Goal: Task Accomplishment & Management: Use online tool/utility

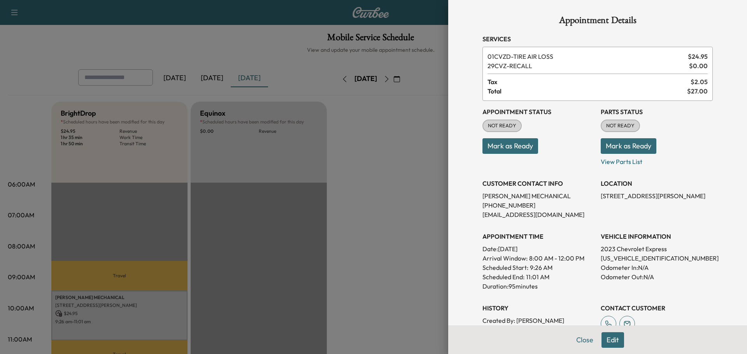
click at [407, 170] on div at bounding box center [373, 177] width 747 height 354
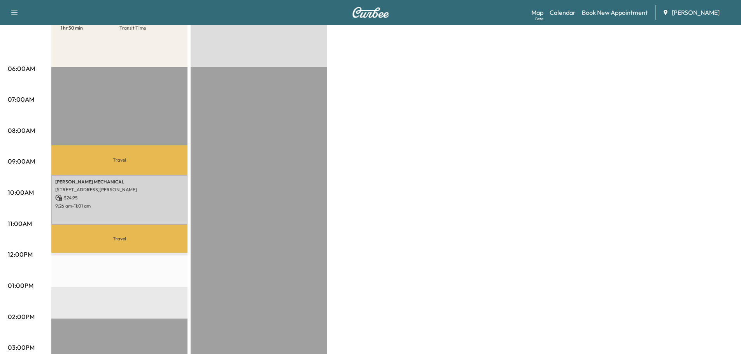
scroll to position [117, 0]
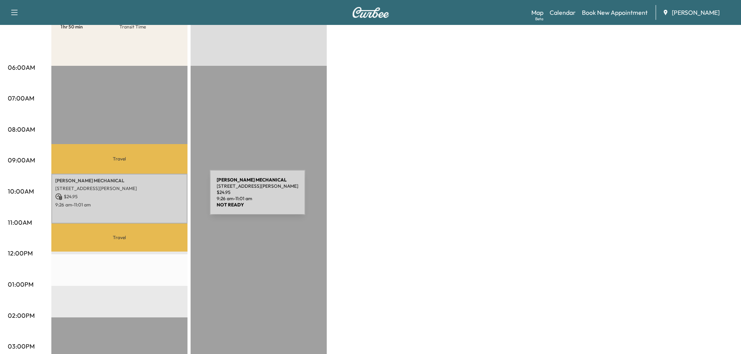
click at [151, 197] on p "$ 24.95" at bounding box center [119, 196] width 128 height 7
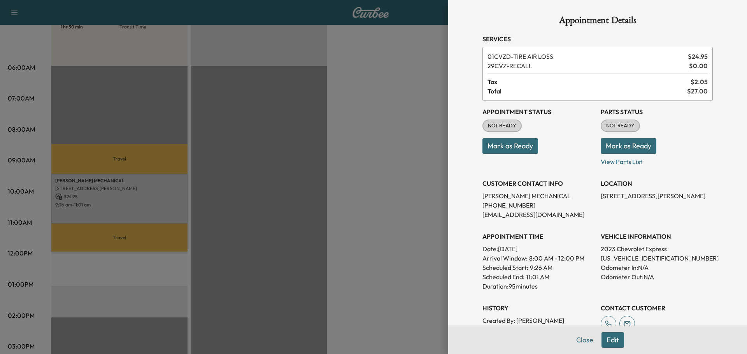
click at [320, 134] on div at bounding box center [373, 177] width 747 height 354
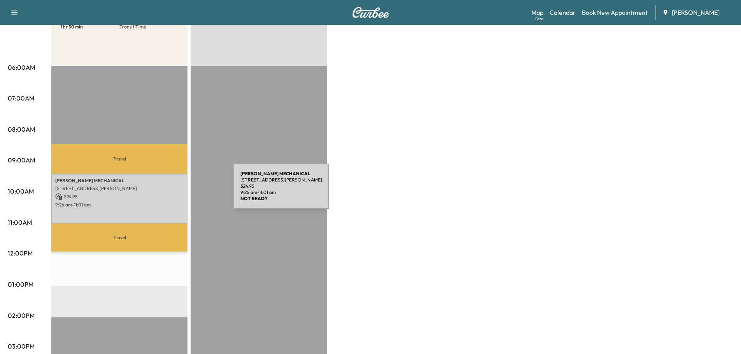
click at [174, 191] on div "[PERSON_NAME] MECHANICAL [STREET_ADDRESS][PERSON_NAME] $ 24.95 9:26 am - 11:01 …" at bounding box center [119, 199] width 136 height 50
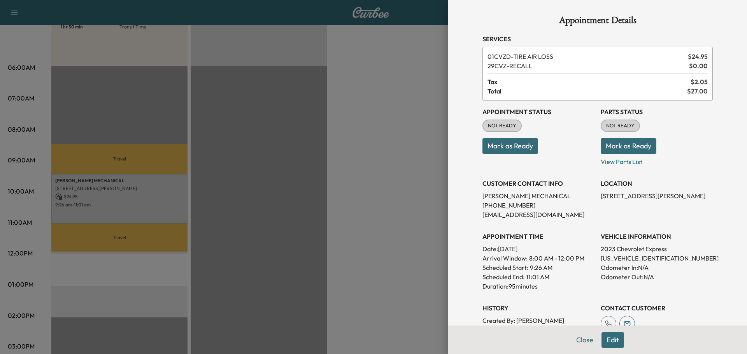
click at [494, 147] on button "Mark as Ready" at bounding box center [511, 146] width 56 height 16
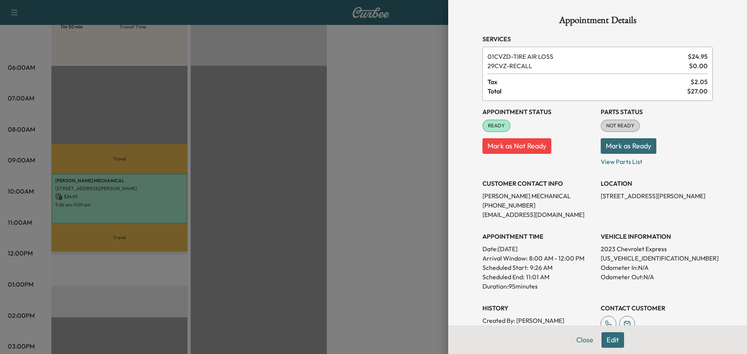
click at [393, 266] on div at bounding box center [373, 177] width 747 height 354
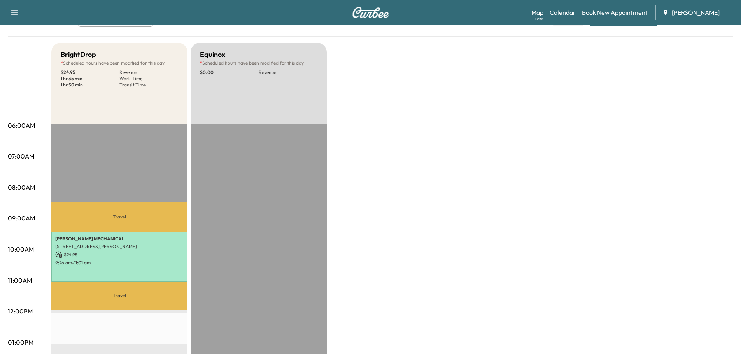
scroll to position [0, 0]
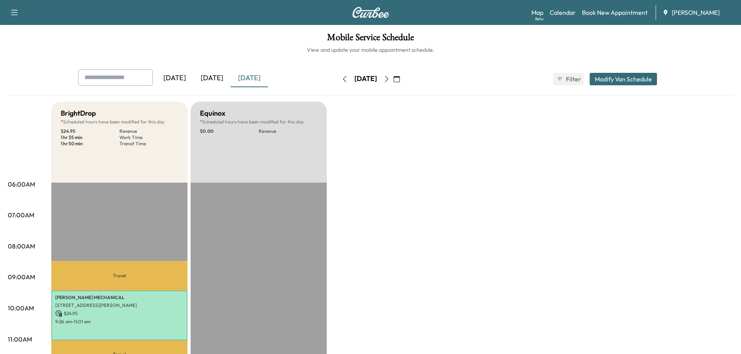
click at [404, 75] on button "button" at bounding box center [396, 79] width 13 height 12
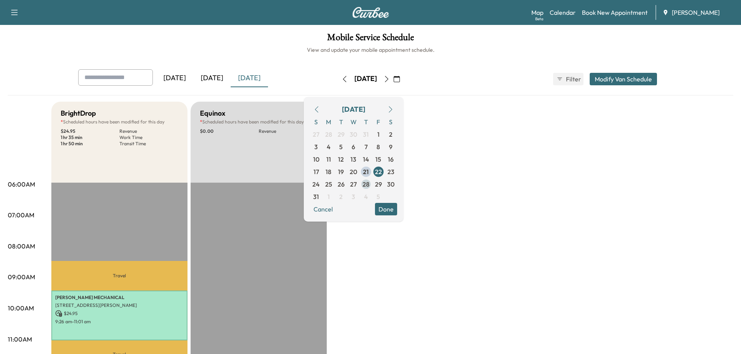
click at [370, 184] on span "28" at bounding box center [366, 183] width 7 height 9
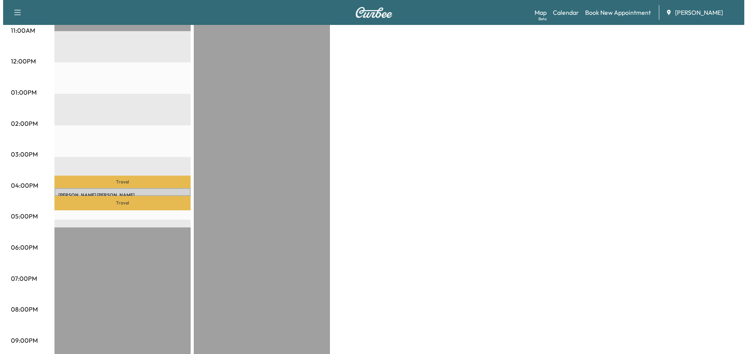
scroll to position [339, 0]
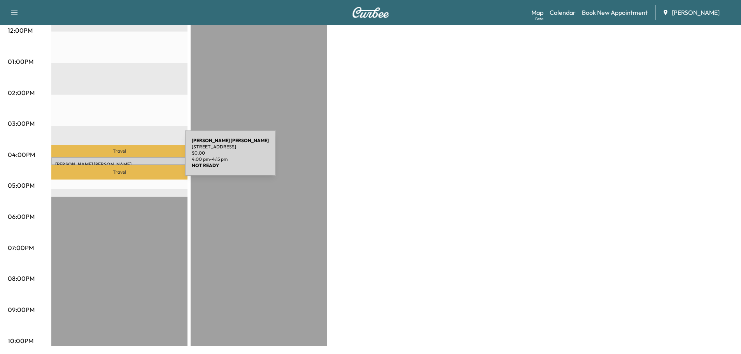
click at [126, 161] on p "[PERSON_NAME]" at bounding box center [119, 164] width 128 height 6
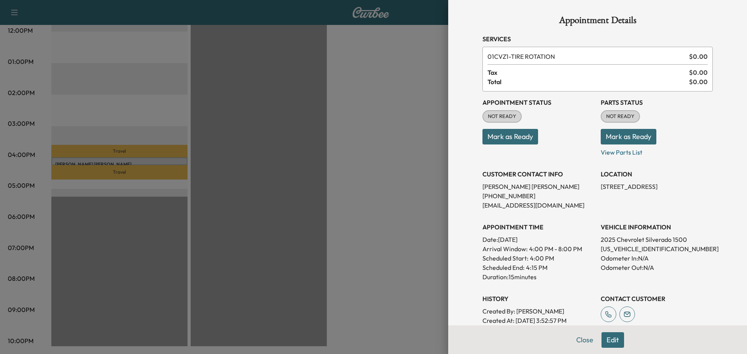
click at [625, 250] on p "[US_VEHICLE_IDENTIFICATION_NUMBER]" at bounding box center [657, 248] width 112 height 9
copy p "[US_VEHICLE_IDENTIFICATION_NUMBER]"
